Goal: Task Accomplishment & Management: Use online tool/utility

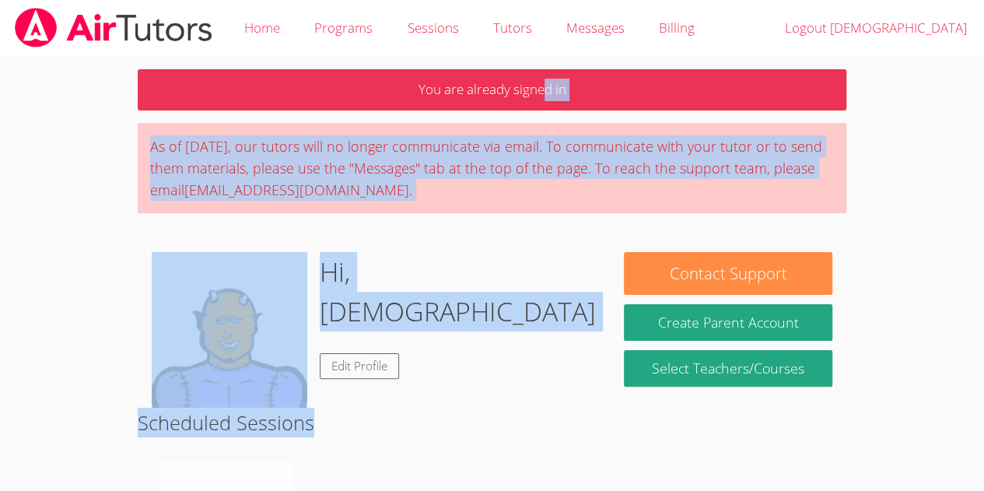
drag, startPoint x: 0, startPoint y: 0, endPoint x: 166, endPoint y: 214, distance: 270.7
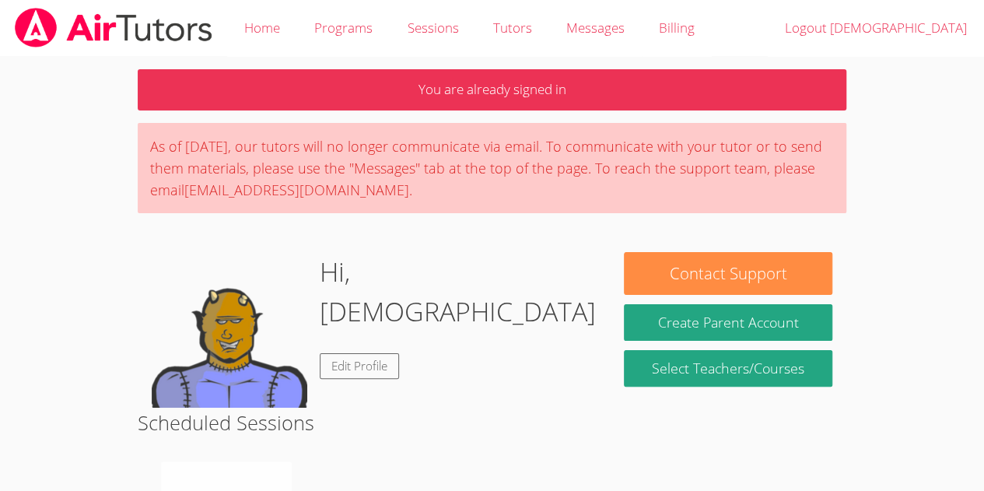
click at [425, 429] on h2 "Scheduled Sessions" at bounding box center [492, 423] width 709 height 30
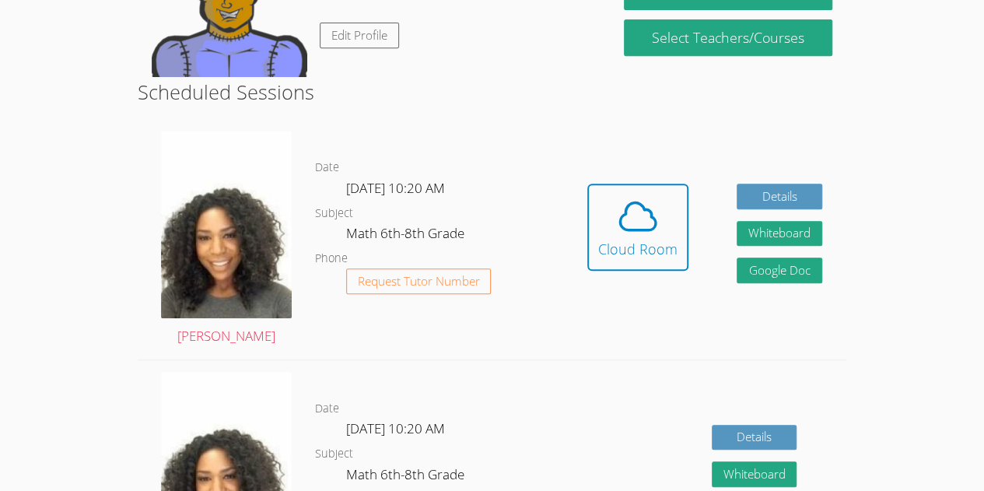
scroll to position [326, 0]
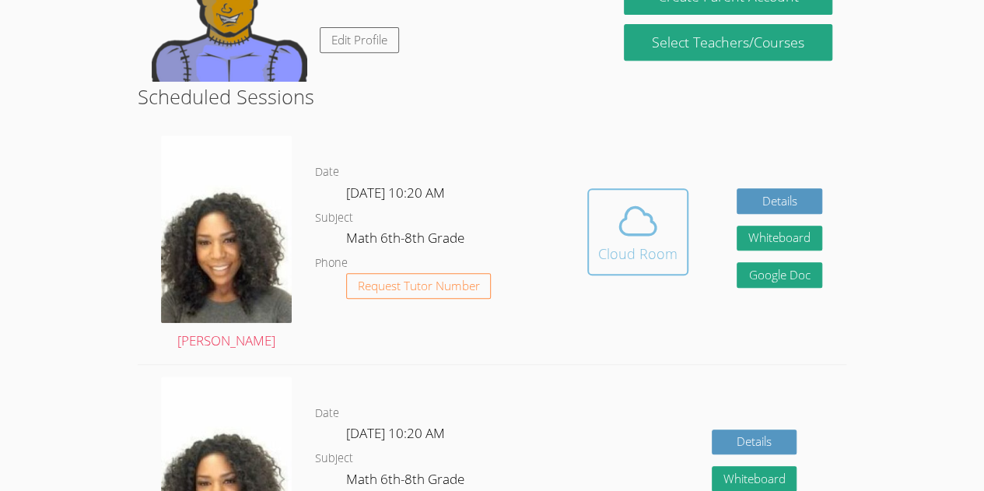
click at [647, 231] on icon at bounding box center [638, 221] width 44 height 44
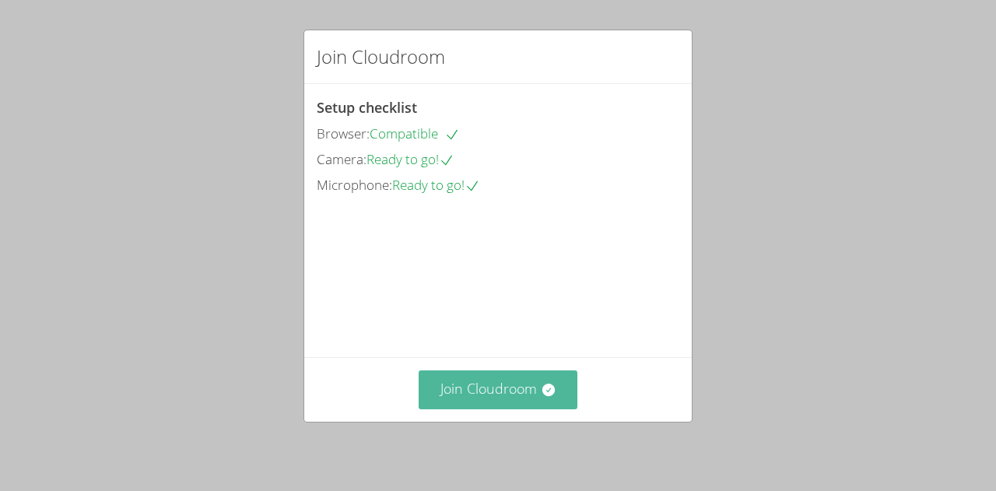
click at [503, 396] on button "Join Cloudroom" at bounding box center [499, 389] width 160 height 38
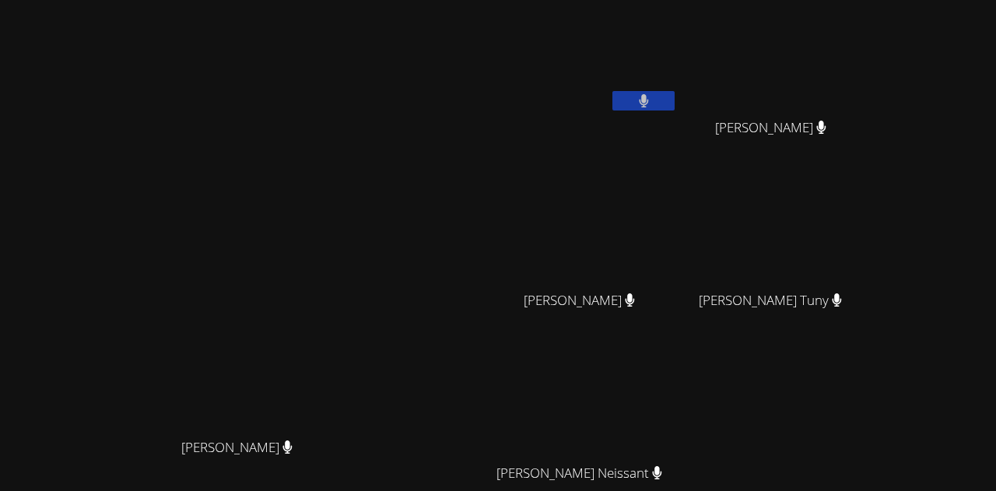
scroll to position [163, 0]
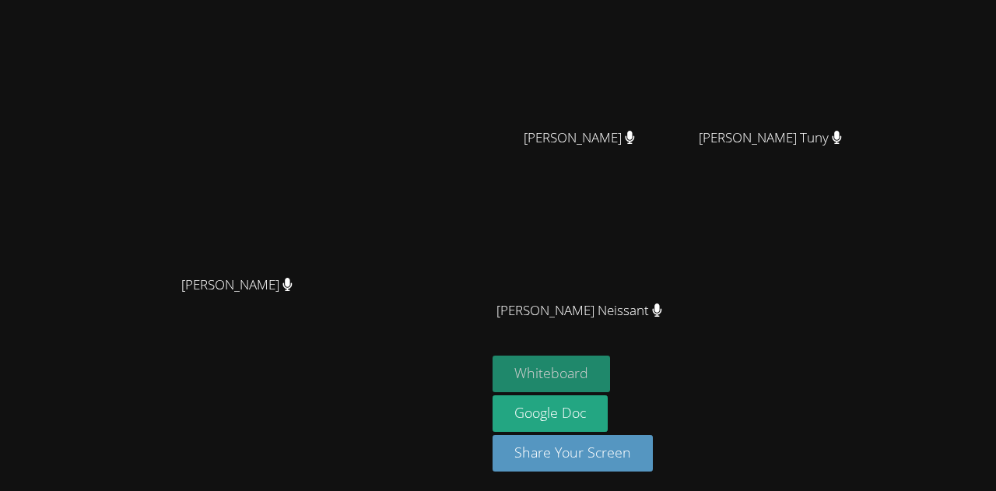
click at [610, 375] on button "Whiteboard" at bounding box center [552, 374] width 118 height 37
